Goal: Check status: Check status

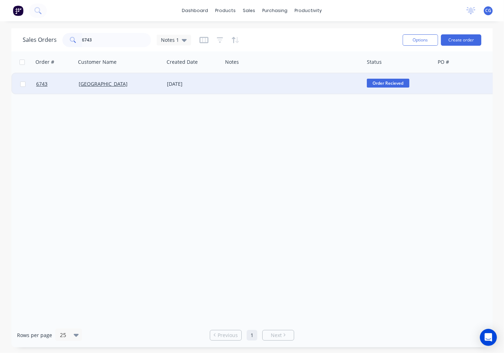
type input "6743"
click at [142, 85] on div "[GEOGRAPHIC_DATA]" at bounding box center [118, 84] width 79 height 7
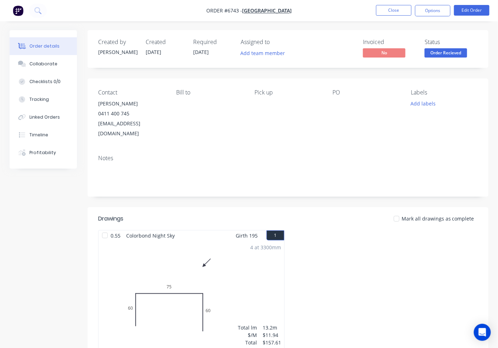
click at [401, 211] on div at bounding box center [397, 218] width 14 height 14
click at [446, 54] on span "Order Recieved" at bounding box center [446, 52] width 43 height 9
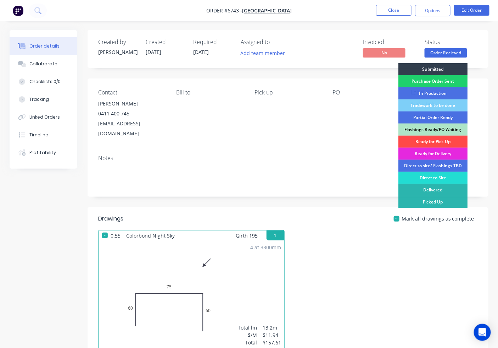
click at [434, 143] on div "Ready for Pick Up" at bounding box center [433, 142] width 69 height 12
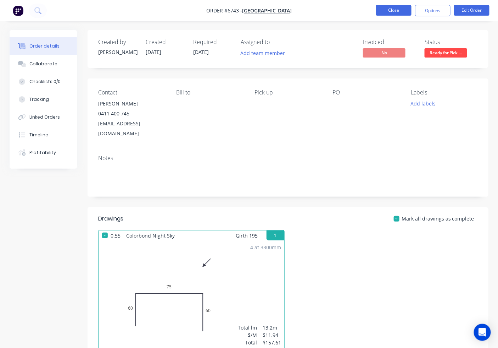
click at [392, 13] on button "Close" at bounding box center [393, 10] width 35 height 11
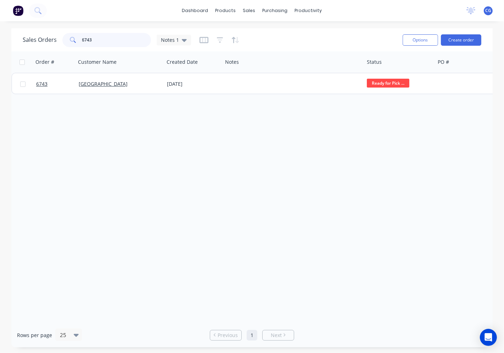
click at [65, 35] on div "6743" at bounding box center [106, 40] width 89 height 14
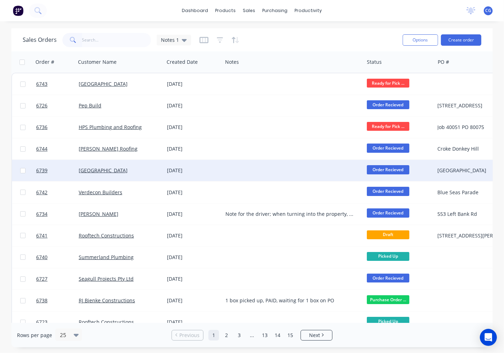
click at [193, 174] on div "[DATE]" at bounding box center [193, 170] width 59 height 21
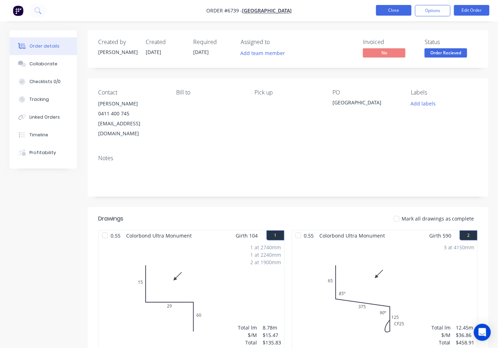
click at [395, 12] on button "Close" at bounding box center [393, 10] width 35 height 11
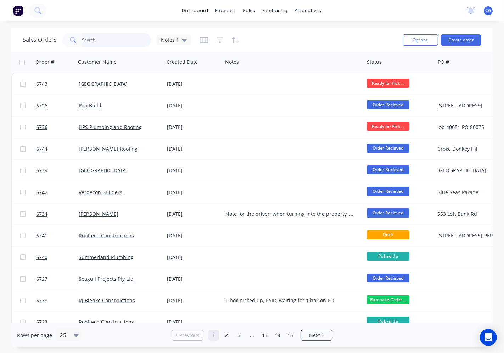
click at [105, 39] on input "text" at bounding box center [116, 40] width 69 height 14
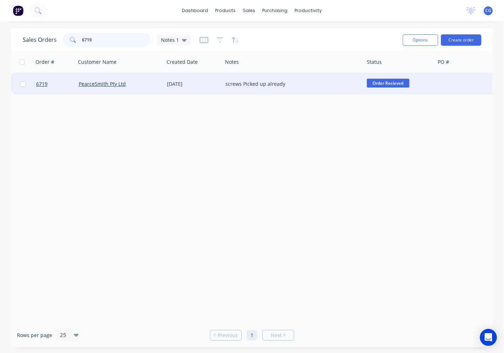
type input "6719"
click at [149, 81] on div "PearceSmith Pty Ltd" at bounding box center [118, 84] width 79 height 7
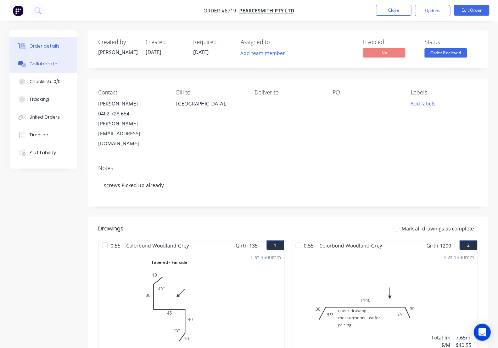
click at [47, 64] on div "Collaborate" at bounding box center [43, 64] width 28 height 6
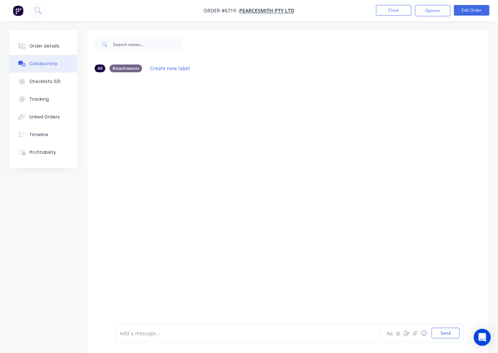
drag, startPoint x: 158, startPoint y: 99, endPoint x: 158, endPoint y: 103, distance: 3.9
click at [158, 103] on div at bounding box center [288, 201] width 401 height 246
click at [157, 106] on div at bounding box center [288, 201] width 401 height 246
click at [155, 106] on div at bounding box center [288, 201] width 401 height 246
click at [153, 106] on div at bounding box center [288, 201] width 401 height 246
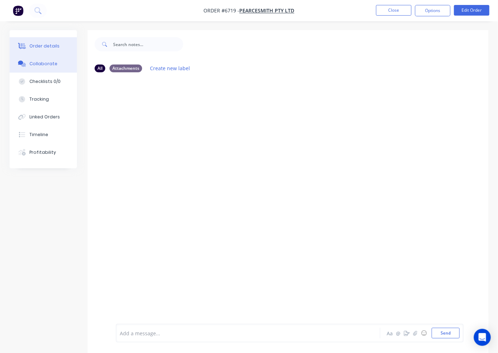
click at [42, 47] on div "Order details" at bounding box center [44, 46] width 30 height 6
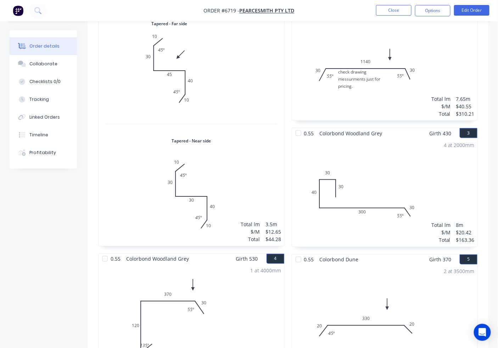
scroll to position [263, 0]
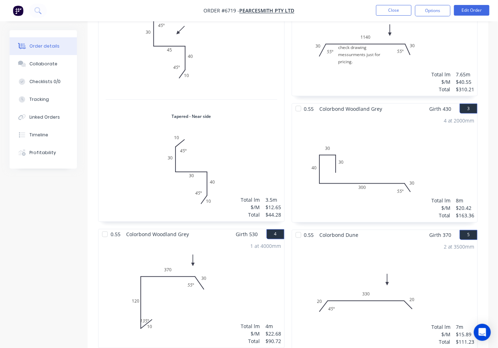
click at [371, 133] on div "4 at 2000mm Total lm $/M Total 8m $20.42 $163.36" at bounding box center [385, 168] width 186 height 108
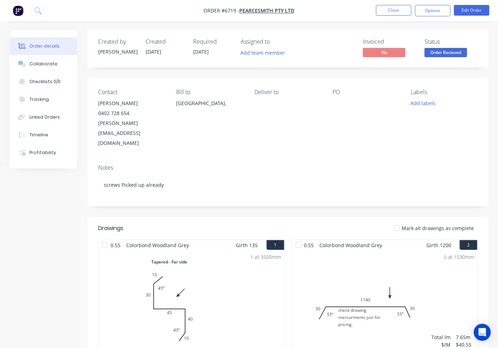
scroll to position [0, 0]
